Goal: Task Accomplishment & Management: Use online tool/utility

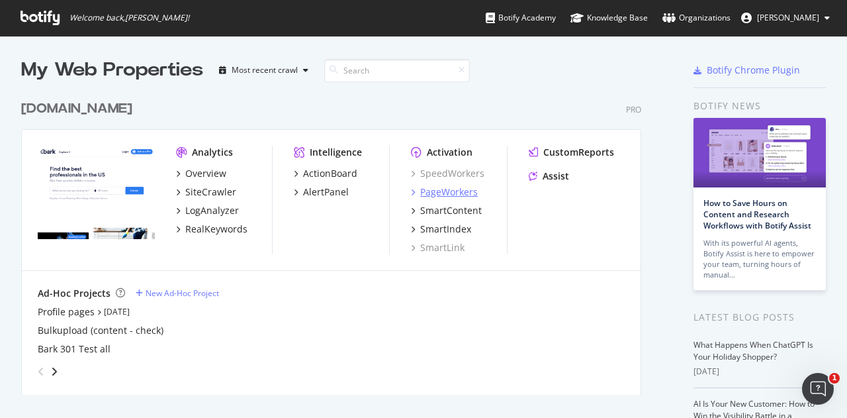
click at [472, 189] on div "PageWorkers" at bounding box center [449, 191] width 58 height 13
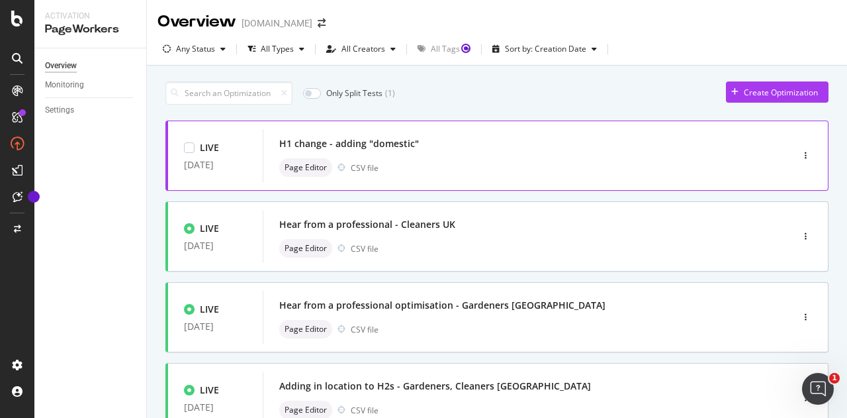
click at [534, 142] on div "H1 change - adding "domestic"" at bounding box center [507, 143] width 457 height 19
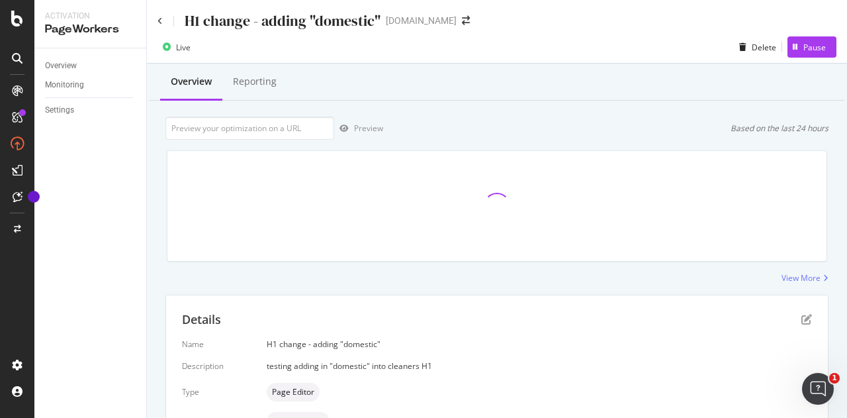
scroll to position [330, 0]
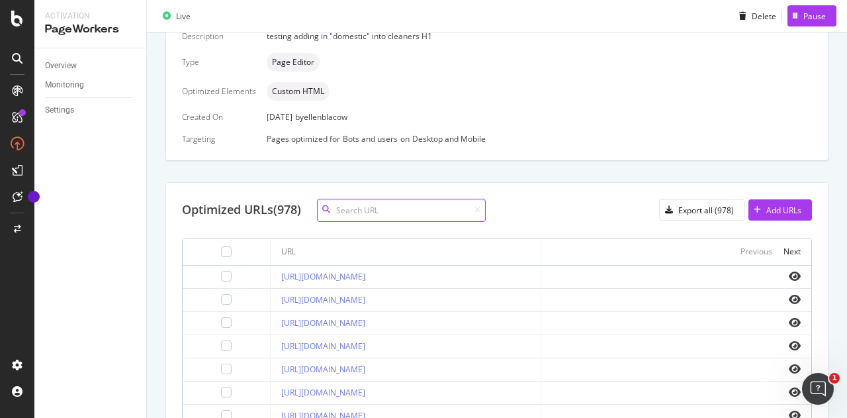
click at [352, 207] on input at bounding box center [401, 210] width 169 height 23
paste input "[URL][DOMAIN_NAME]"
type input "[URL][DOMAIN_NAME]"
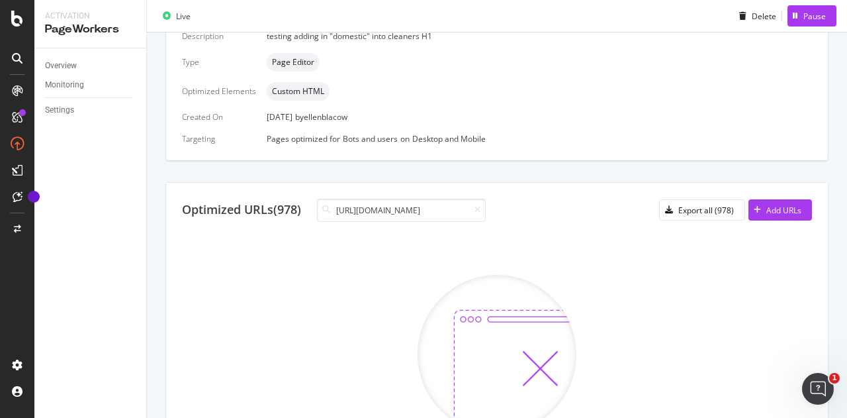
scroll to position [0, 0]
click at [480, 206] on icon at bounding box center [477, 210] width 6 height 8
click at [474, 208] on div at bounding box center [474, 210] width 11 height 8
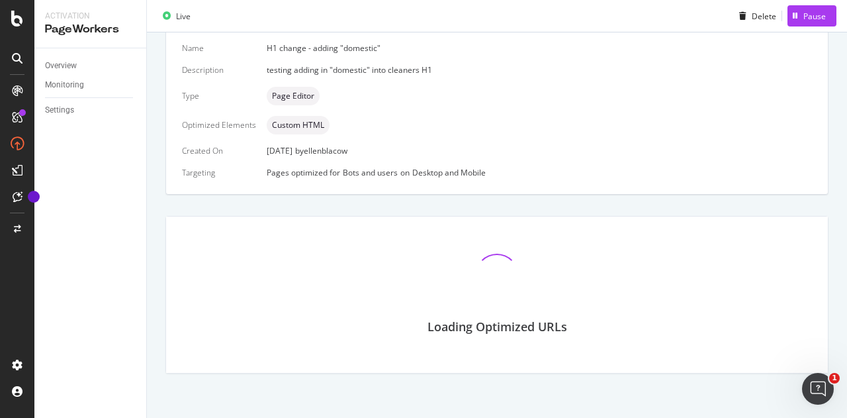
click at [425, 210] on div "Details Name H1 change - adding "domestic" Description testing adding in "domes…" at bounding box center [496, 186] width 663 height 375
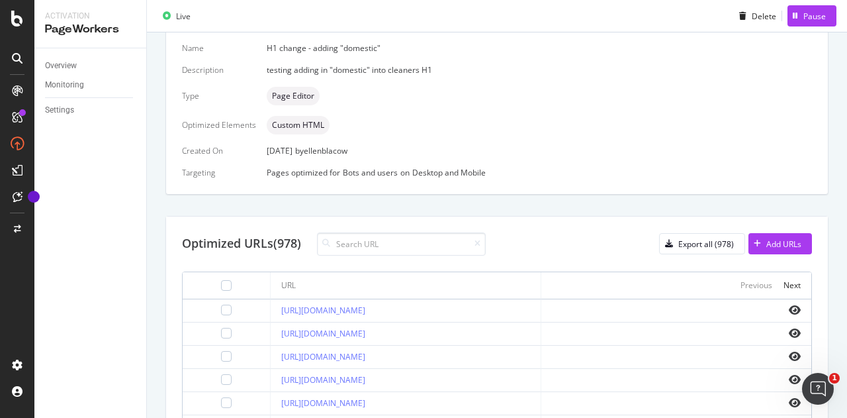
scroll to position [330, 0]
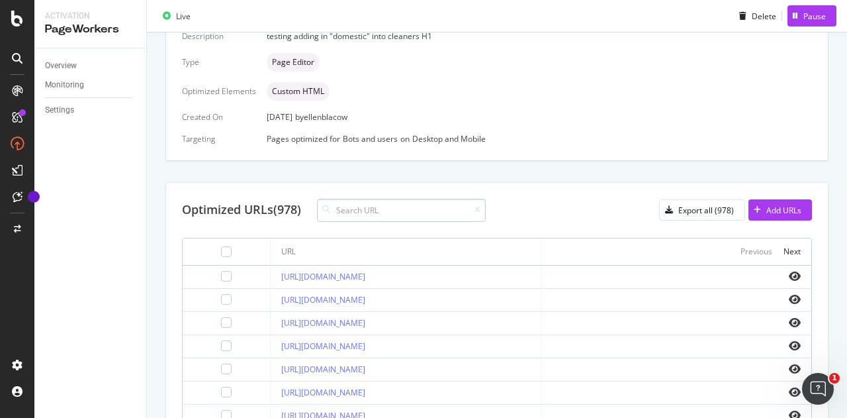
click at [410, 202] on input at bounding box center [401, 210] width 169 height 23
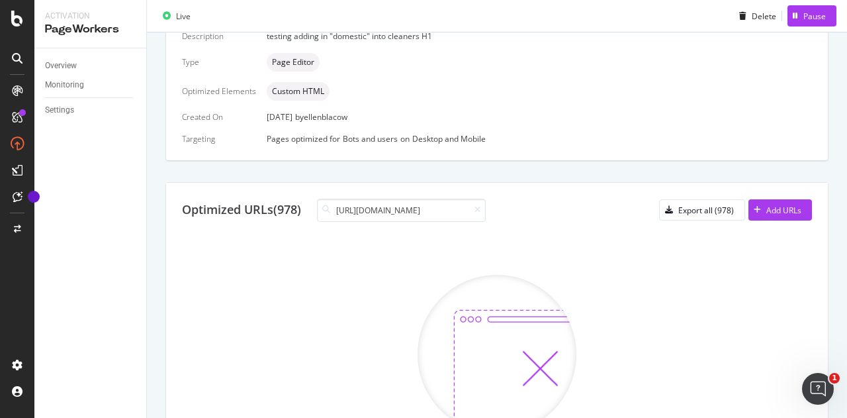
type input "[URL][DOMAIN_NAME]"
click at [480, 210] on icon at bounding box center [477, 210] width 6 height 8
click at [416, 208] on input at bounding box center [401, 210] width 169 height 23
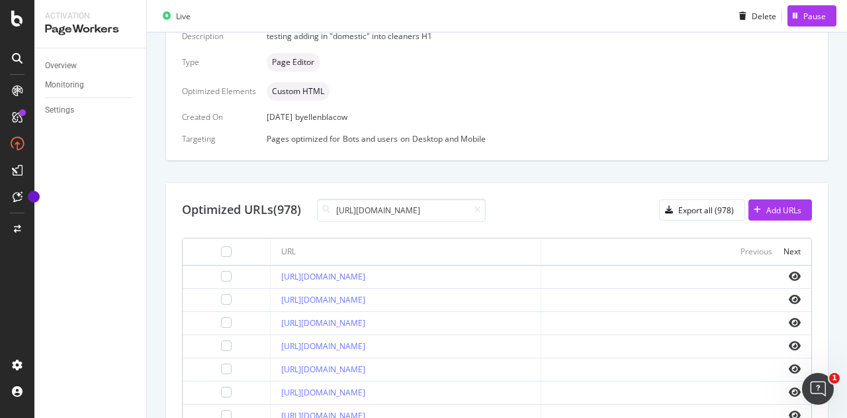
scroll to position [0, 97]
type input "[URL][DOMAIN_NAME]"
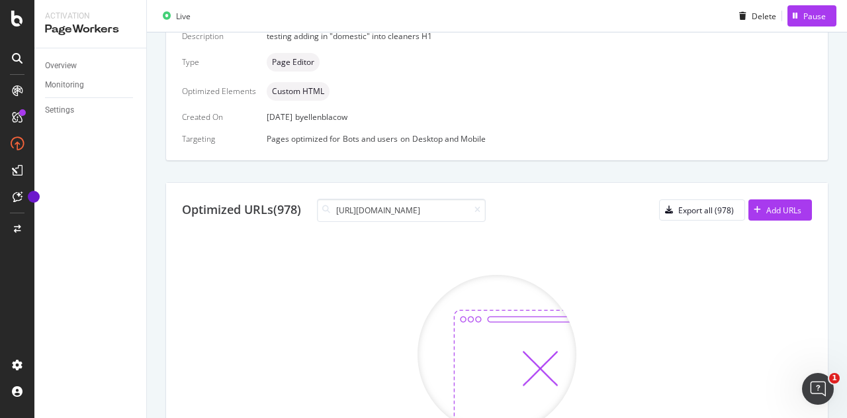
scroll to position [0, 0]
click at [484, 207] on input "[URL][DOMAIN_NAME]" at bounding box center [401, 210] width 169 height 23
click at [479, 209] on icon at bounding box center [477, 210] width 6 height 8
click at [468, 209] on input at bounding box center [401, 210] width 169 height 23
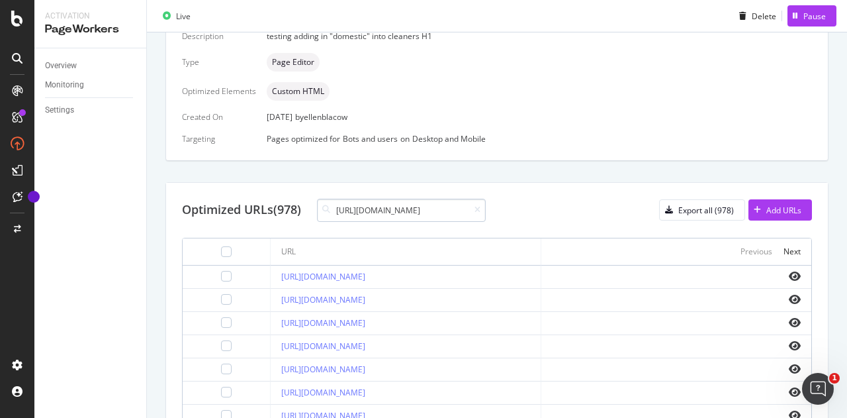
scroll to position [0, 114]
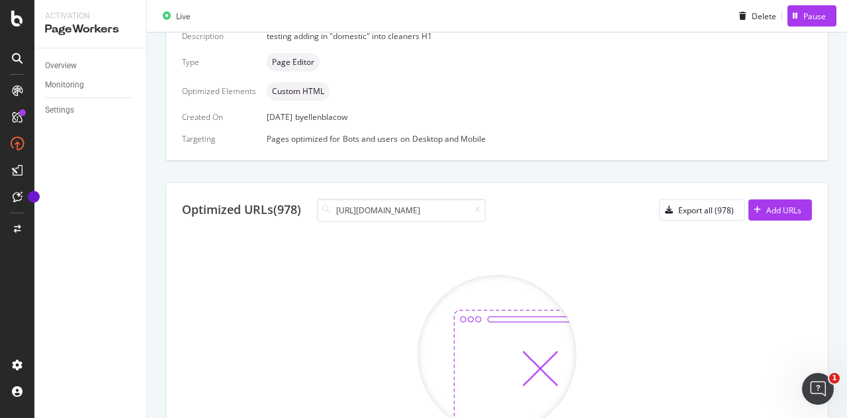
type input "[URL][DOMAIN_NAME]"
